Goal: Task Accomplishment & Management: Manage account settings

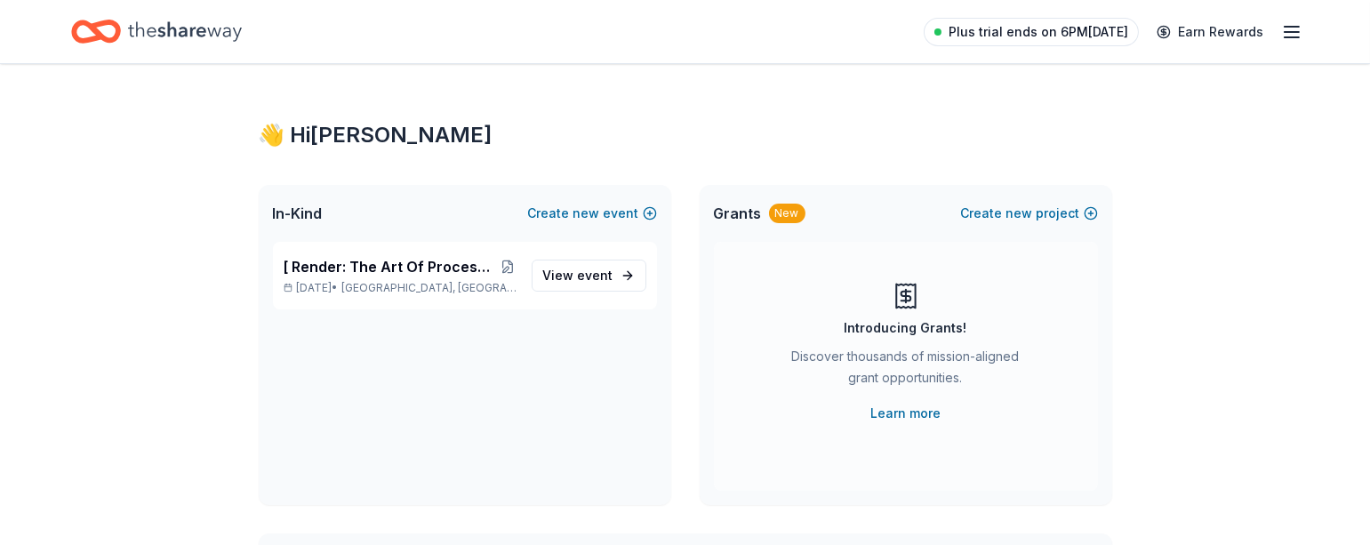
click at [1040, 34] on span "Plus trial ends on 6PM, 10/16" at bounding box center [1039, 31] width 180 height 21
click at [1033, 25] on span "Plus trial ends on 6PM, 10/16" at bounding box center [1039, 31] width 180 height 21
click at [123, 40] on div "Home" at bounding box center [156, 32] width 171 height 42
click at [163, 36] on icon "Home" at bounding box center [185, 31] width 114 height 36
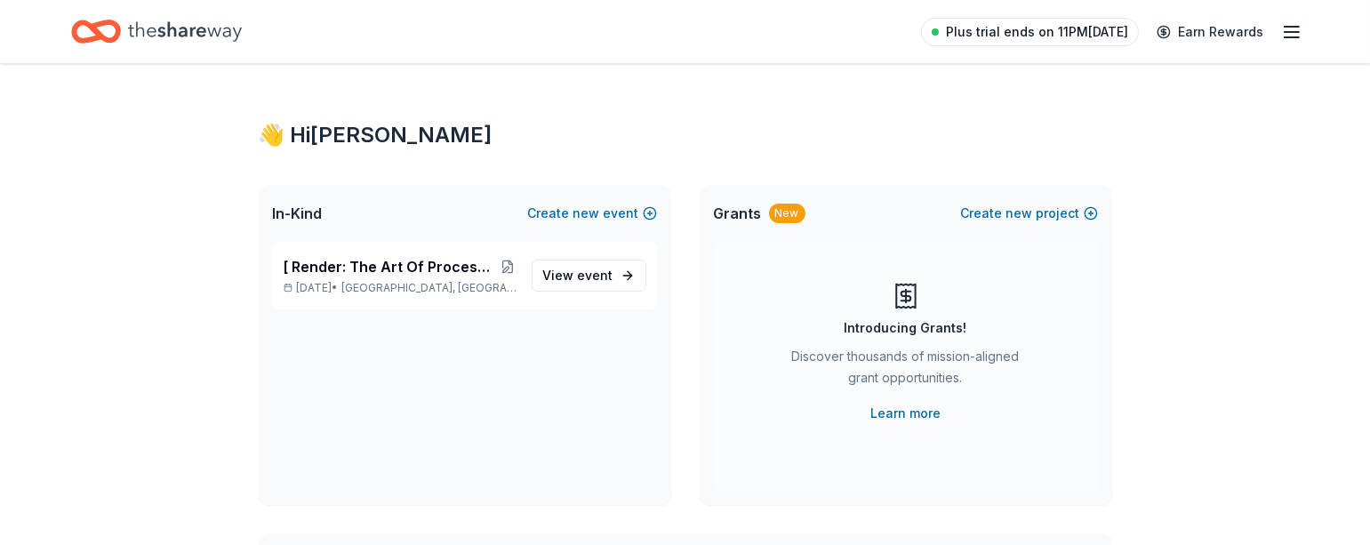
click at [1087, 31] on span "Plus trial ends on 11PM[DATE]" at bounding box center [1037, 31] width 182 height 21
click at [1288, 33] on icon "button" at bounding box center [1291, 31] width 21 height 21
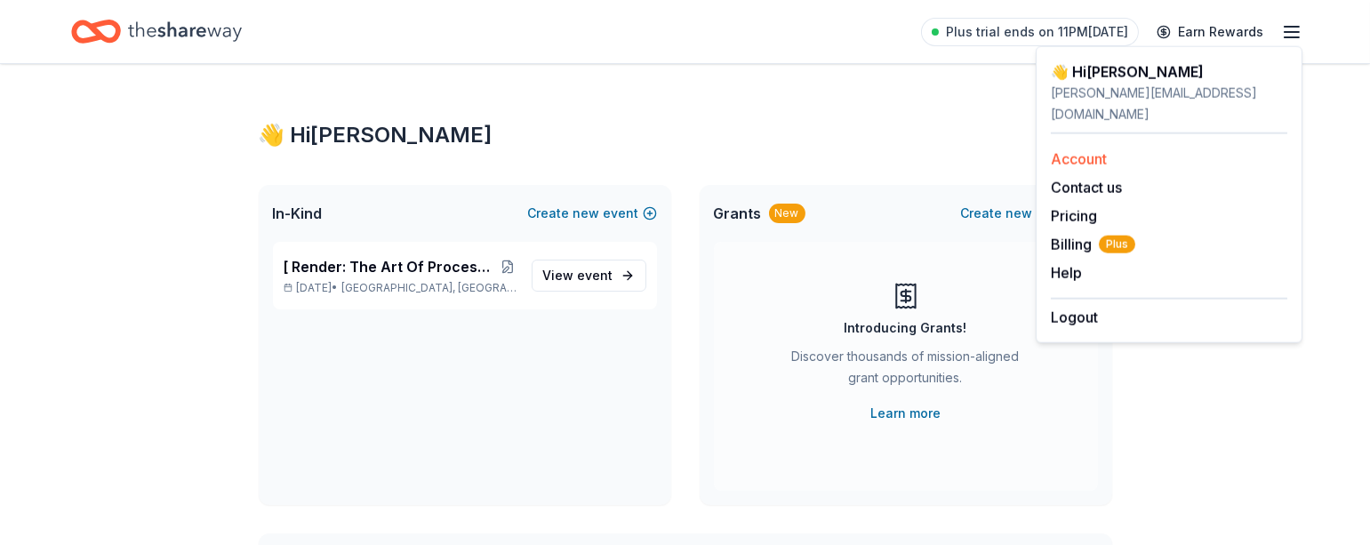
click at [1092, 150] on link "Account" at bounding box center [1079, 159] width 56 height 18
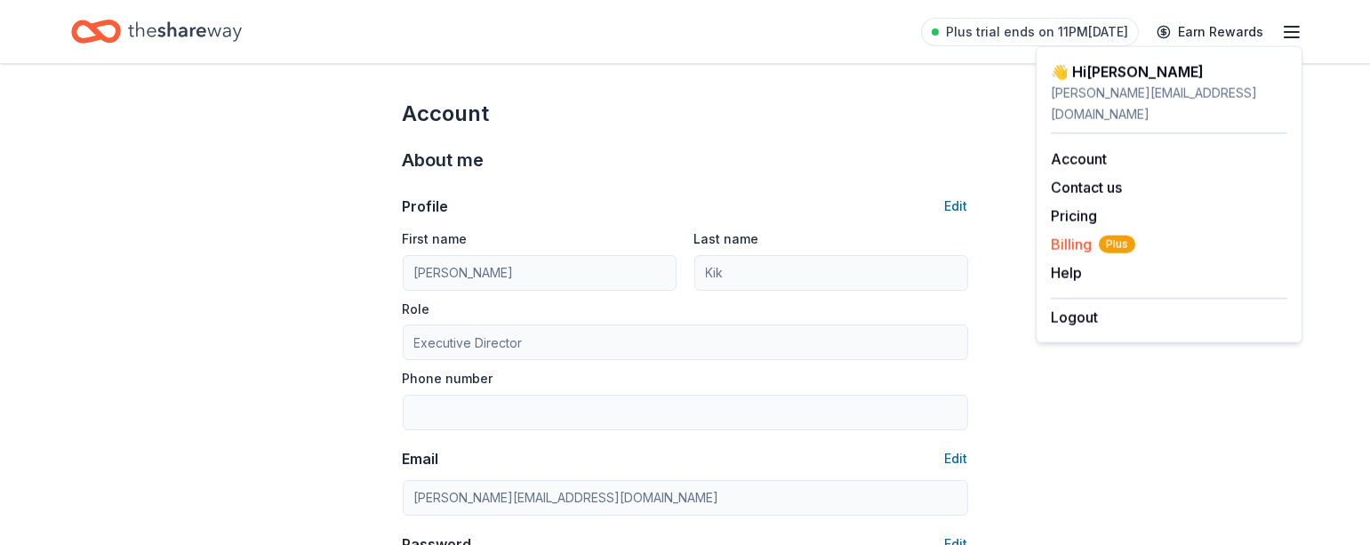
click at [1074, 234] on span "Billing Plus" at bounding box center [1093, 244] width 84 height 21
